Goal: Find specific page/section: Find specific page/section

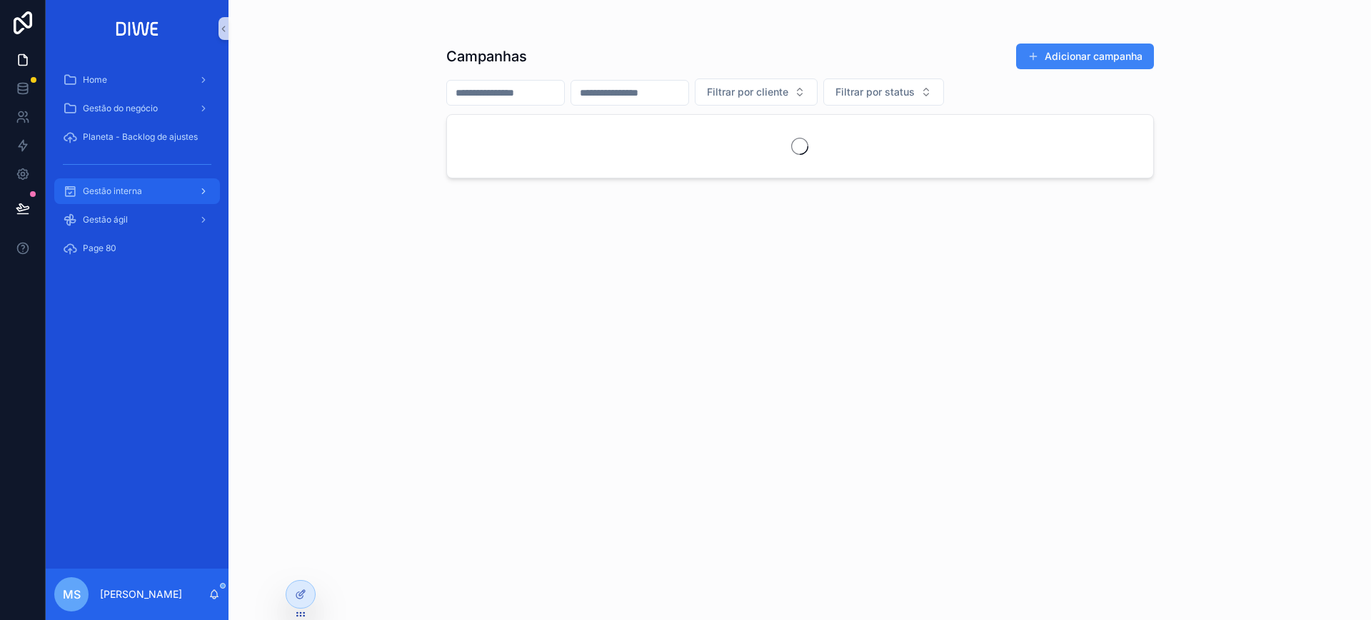
click at [147, 201] on div "Gestão interna" at bounding box center [137, 191] width 148 height 23
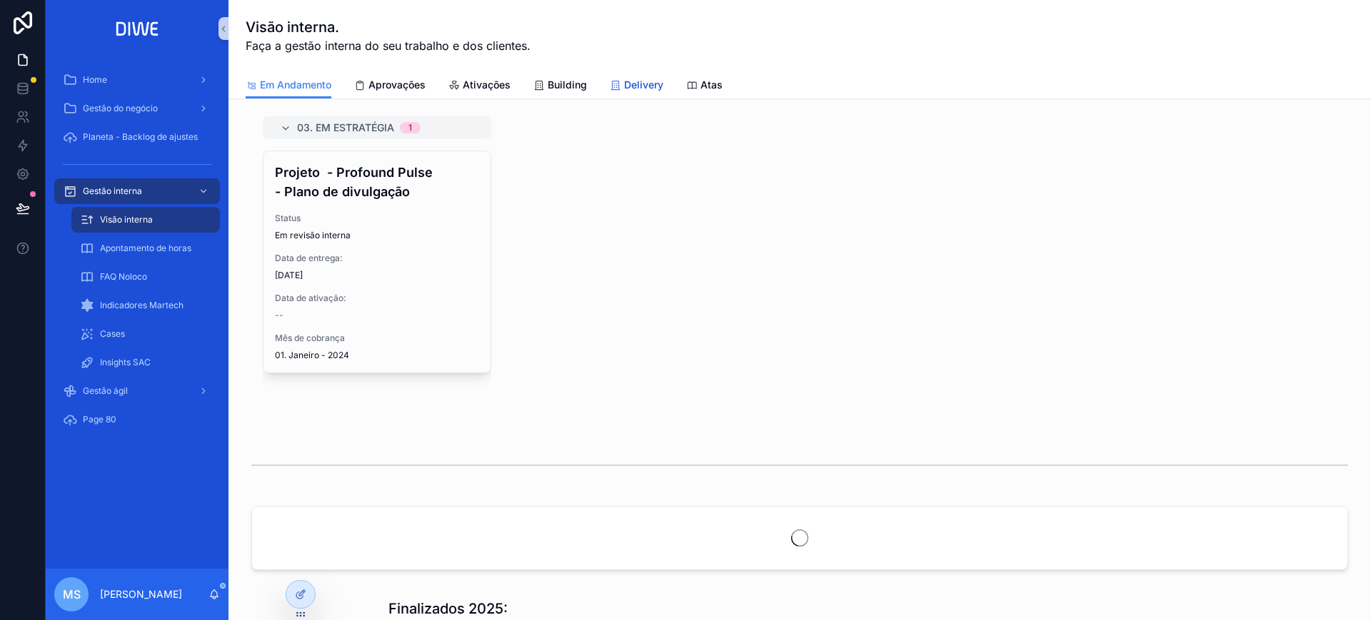
click at [654, 82] on span "Delivery" at bounding box center [643, 85] width 39 height 14
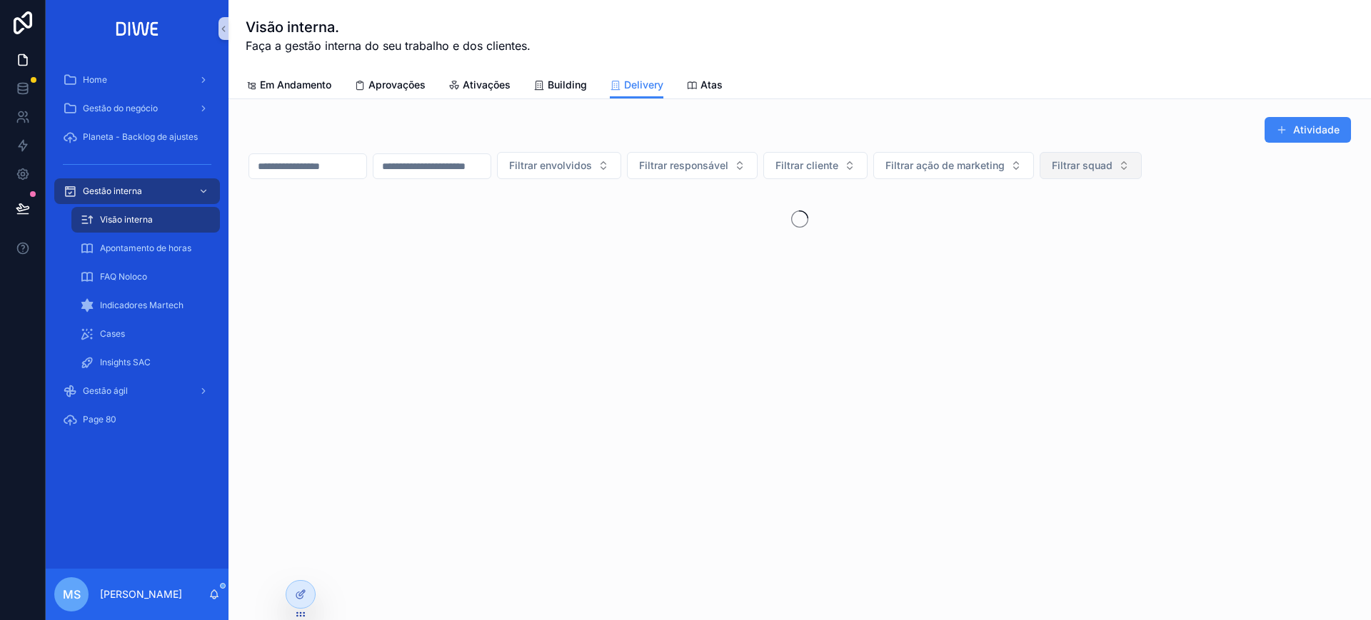
click at [1112, 166] on span "Filtrar squad" at bounding box center [1082, 165] width 61 height 14
type input "**"
click at [1132, 233] on div "Coral" at bounding box center [1160, 223] width 171 height 23
click at [1057, 99] on div "Visão interna. Faça a gestão interna do seu trabalho e dos clientes. Delivery E…" at bounding box center [799, 49] width 1142 height 99
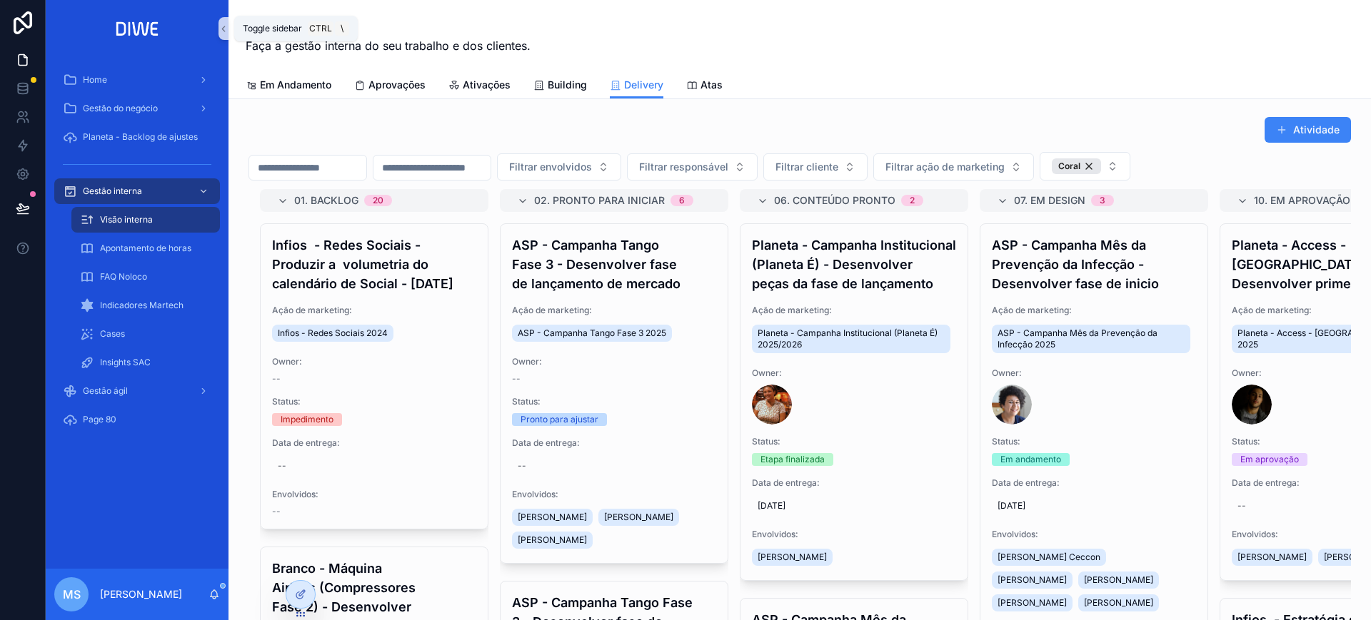
click at [221, 26] on icon "scrollable content" at bounding box center [223, 29] width 10 height 11
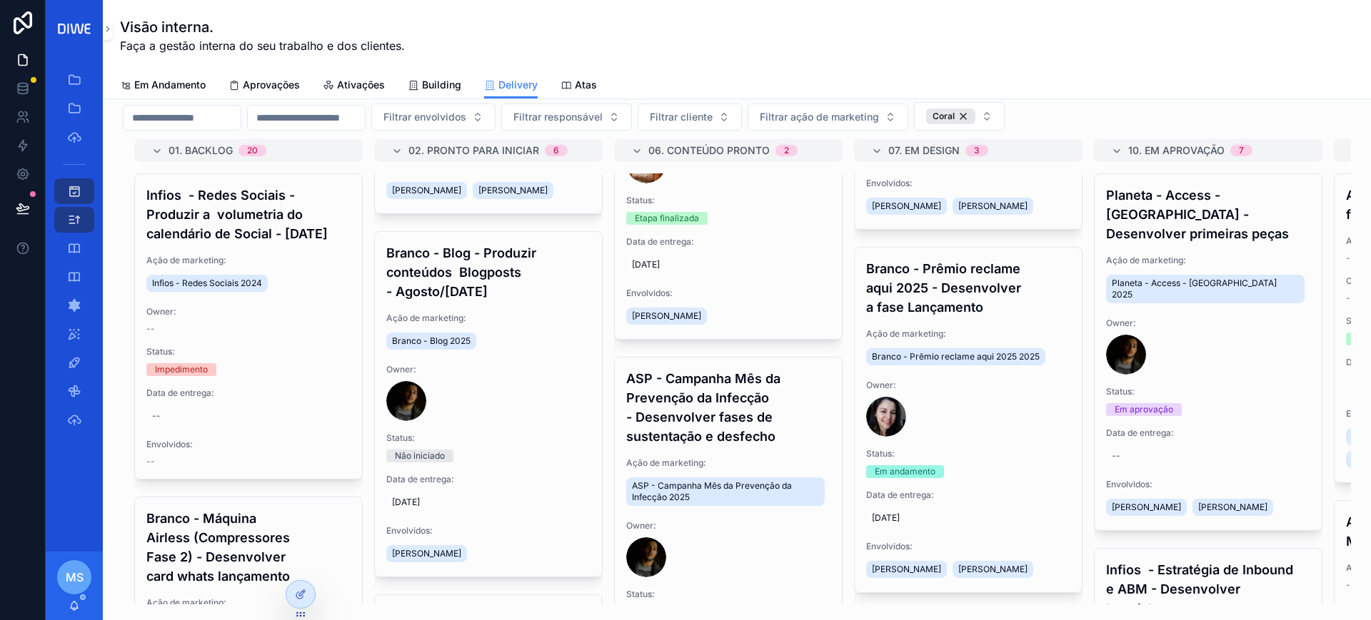
scroll to position [1494, 0]
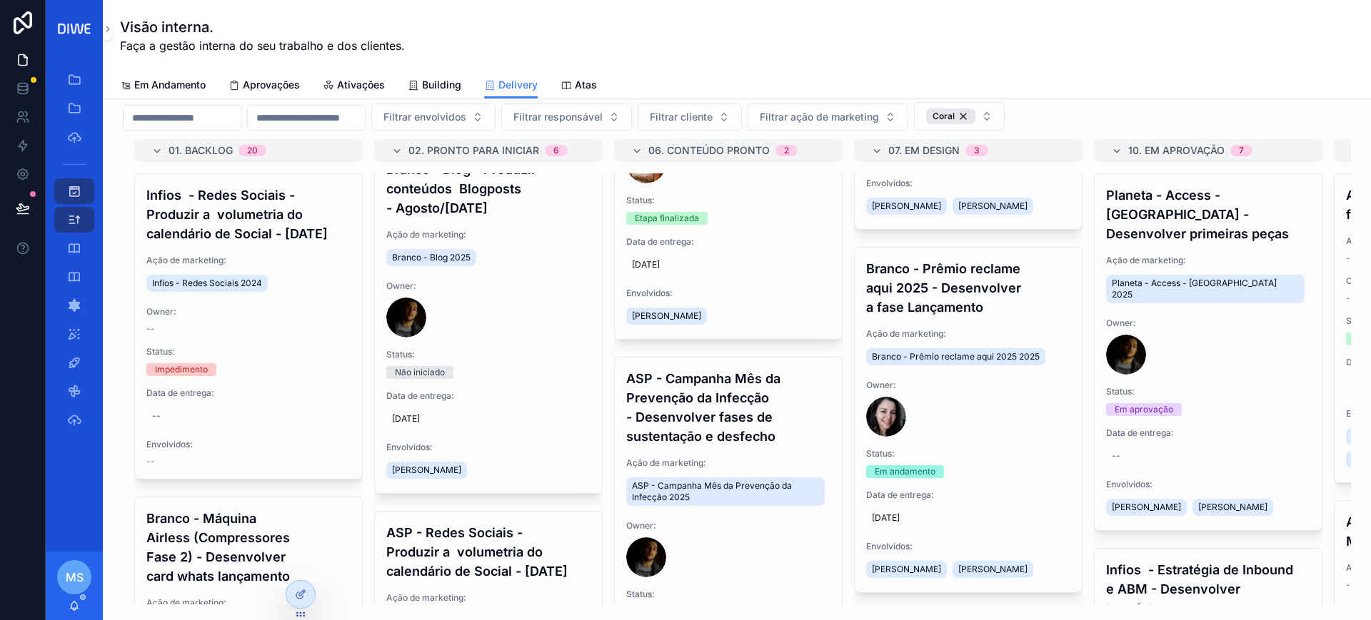
drag, startPoint x: 1082, startPoint y: 511, endPoint x: 1072, endPoint y: 468, distance: 44.0
click at [1069, 435] on div "01. Backlog 20 Infios - Redes Sociais - Produzir a volumetria do calendário de …" at bounding box center [737, 371] width 1228 height 465
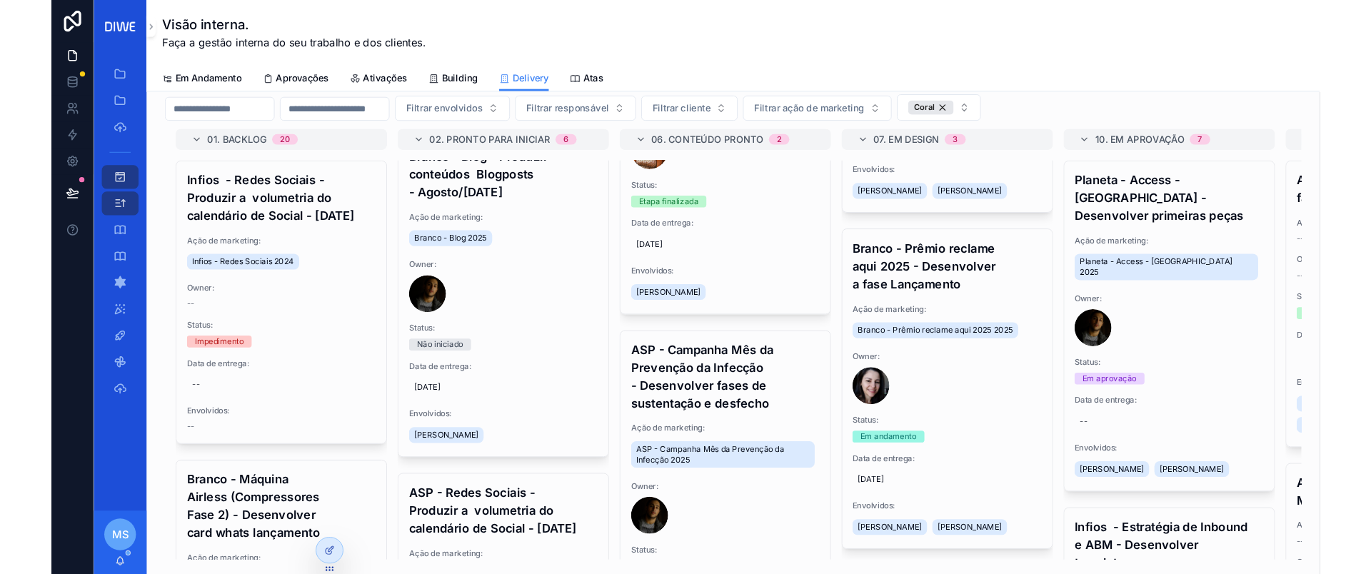
scroll to position [574, 0]
